Goal: Check status: Check status

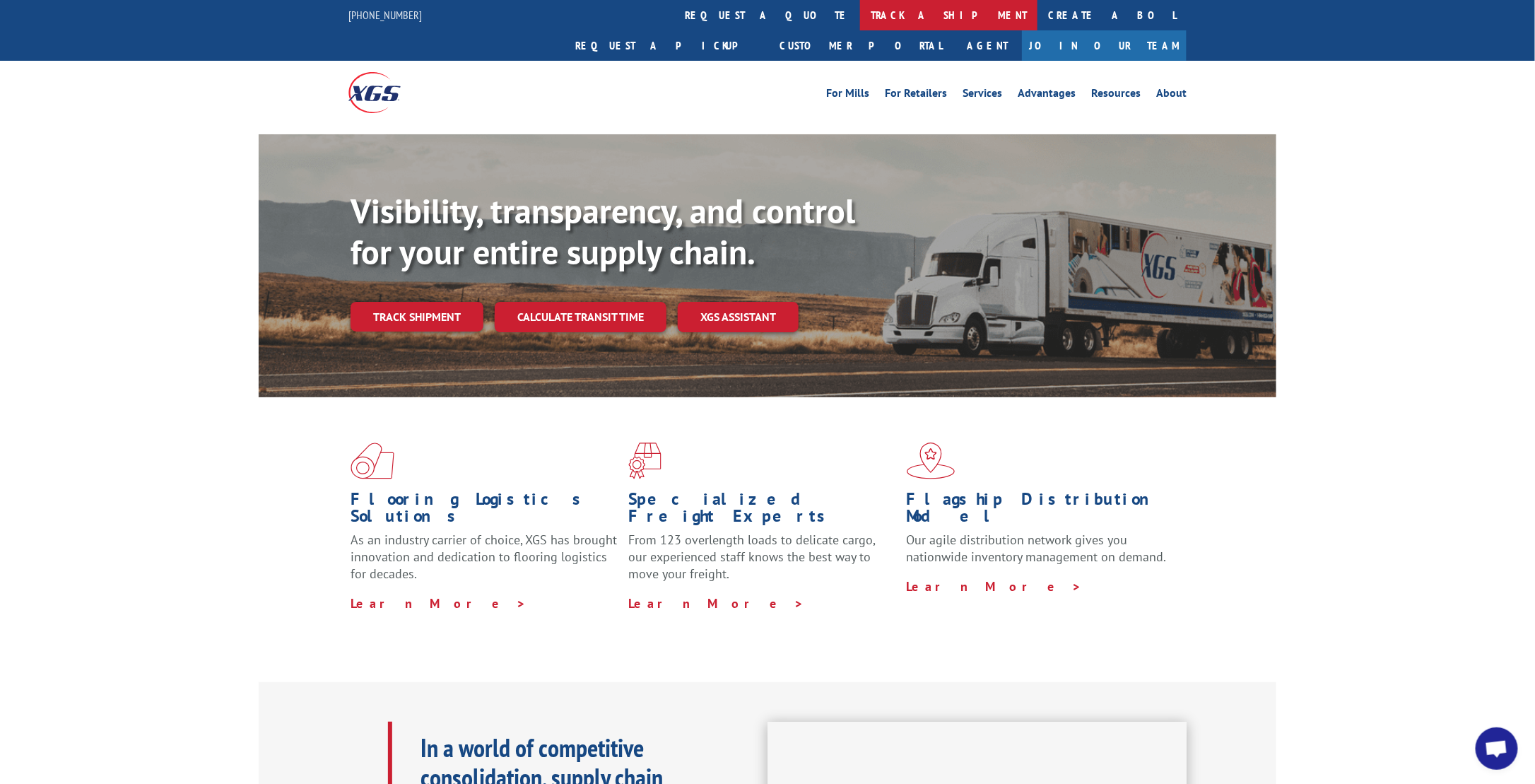
click at [860, 16] on link "track a shipment" at bounding box center [949, 15] width 177 height 30
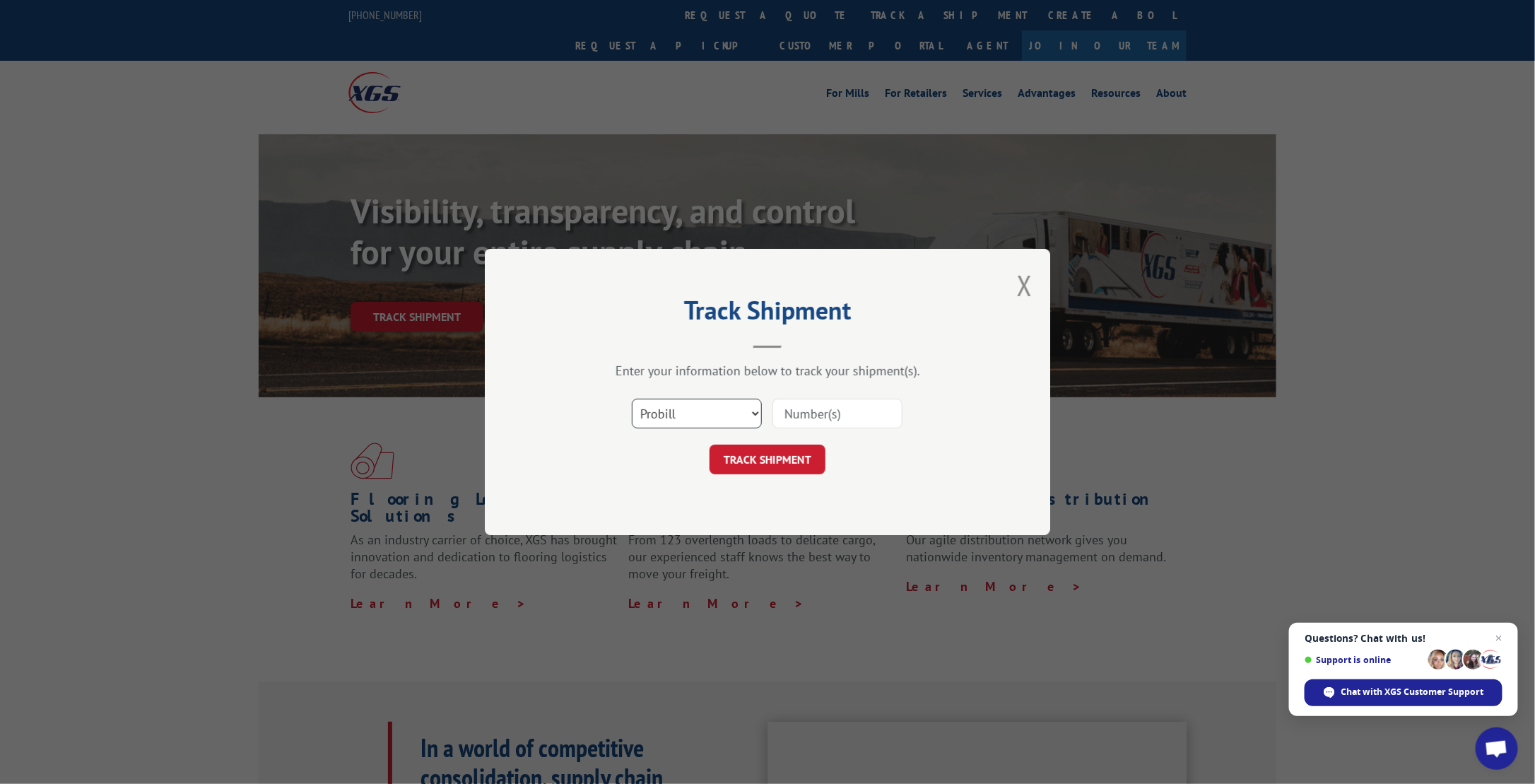
click at [731, 404] on select "Select category... Probill BOL PO" at bounding box center [697, 413] width 130 height 29
select select "bol"
click at [632, 399] on select "Select category... Probill BOL PO" at bounding box center [697, 413] width 130 height 29
click at [813, 436] on div "Select category... Probill BOL PO" at bounding box center [768, 413] width 425 height 46
click at [817, 421] on input at bounding box center [838, 413] width 130 height 29
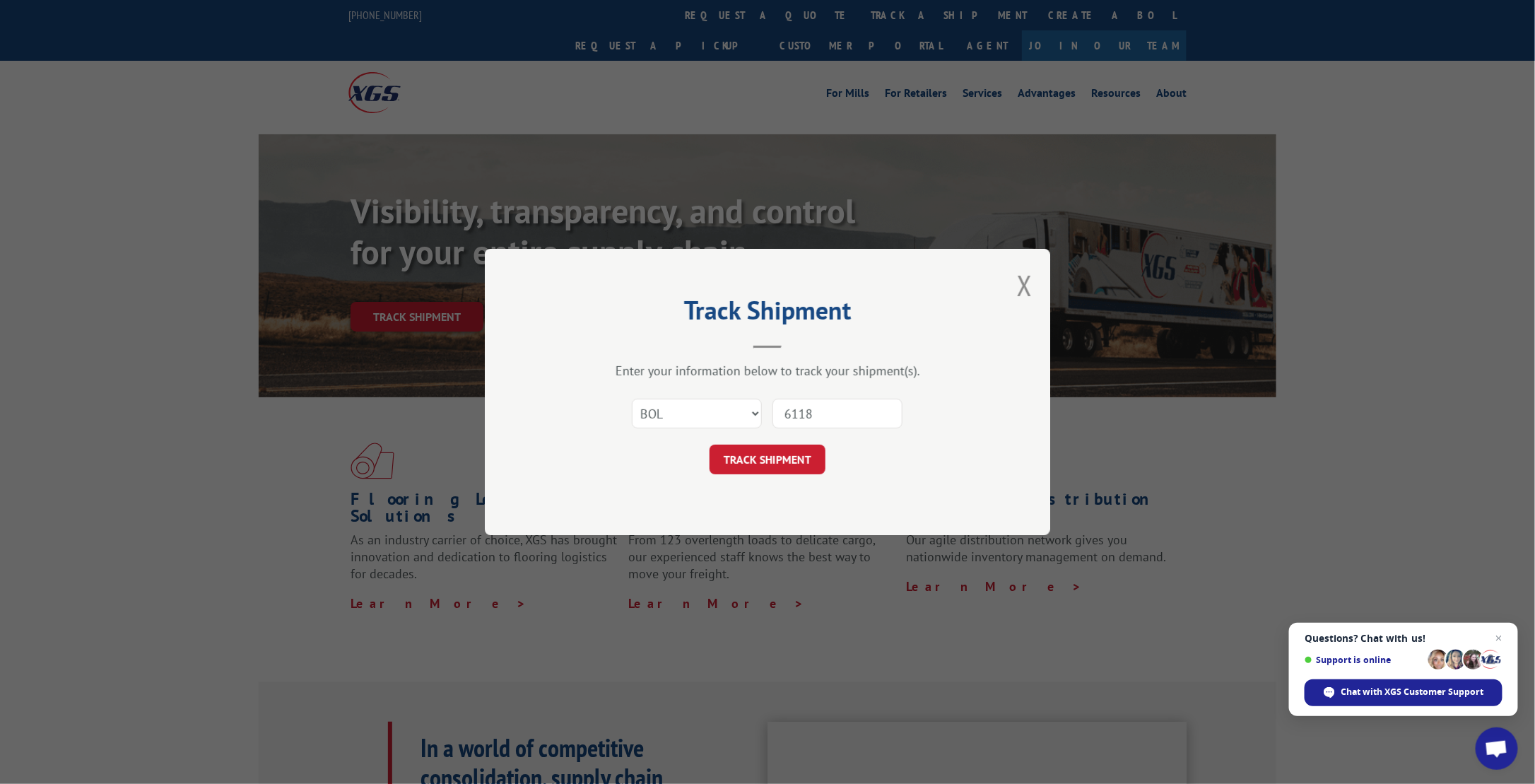
type input "61183"
click button "TRACK SHIPMENT" at bounding box center [767, 459] width 116 height 29
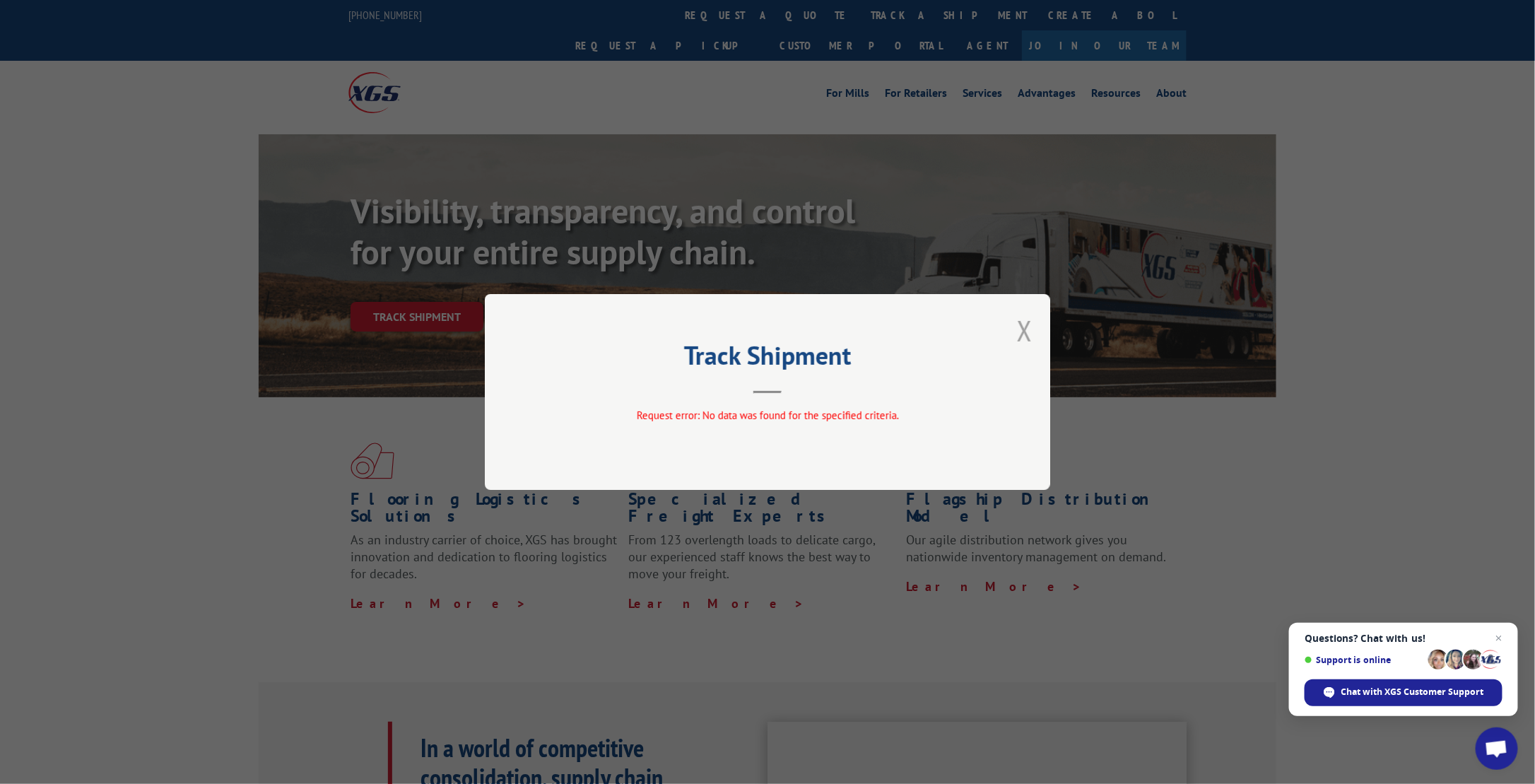
click at [1024, 332] on button "Close modal" at bounding box center [1025, 330] width 15 height 38
